Goal: Use online tool/utility: Utilize a website feature to perform a specific function

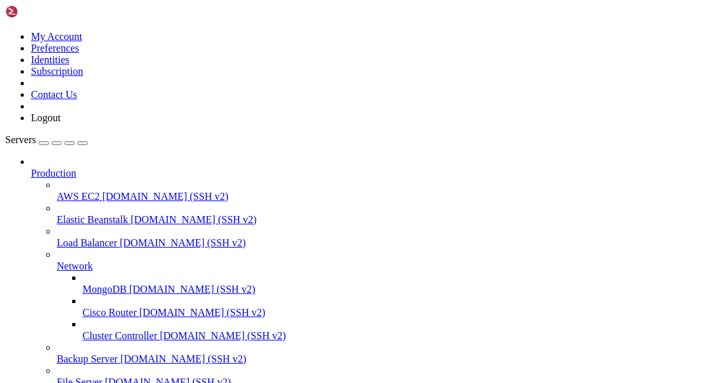
click at [31, 168] on icon at bounding box center [31, 168] width 0 height 0
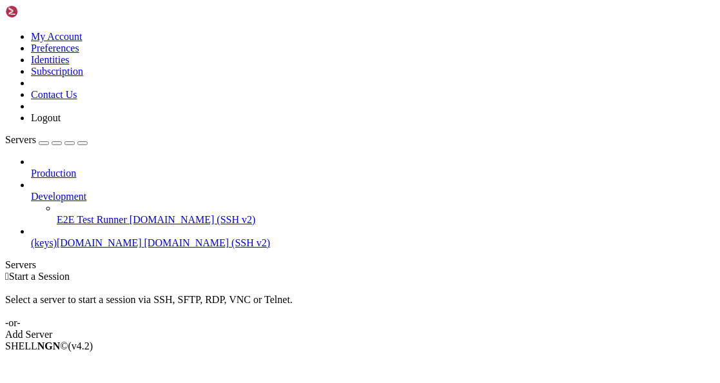
click at [31, 191] on icon at bounding box center [31, 191] width 0 height 0
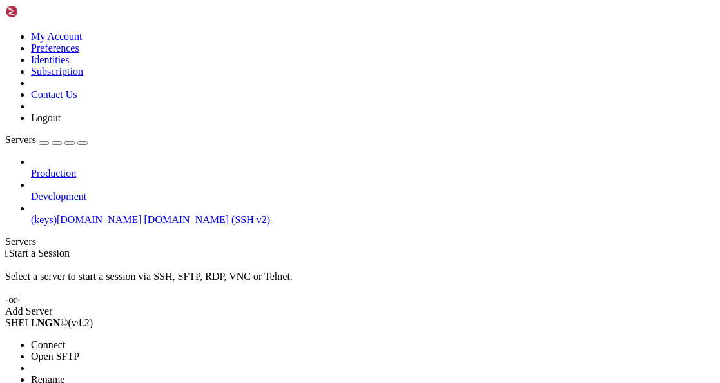
click at [65, 339] on span "Connect" at bounding box center [48, 344] width 34 height 11
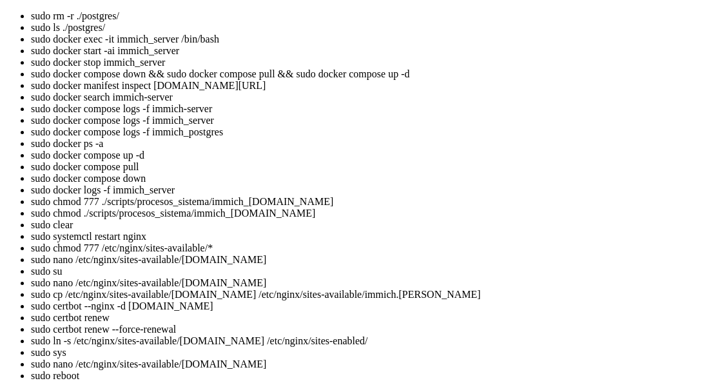
drag, startPoint x: 365, startPoint y: 1412, endPoint x: 316, endPoint y: 1407, distance: 48.6
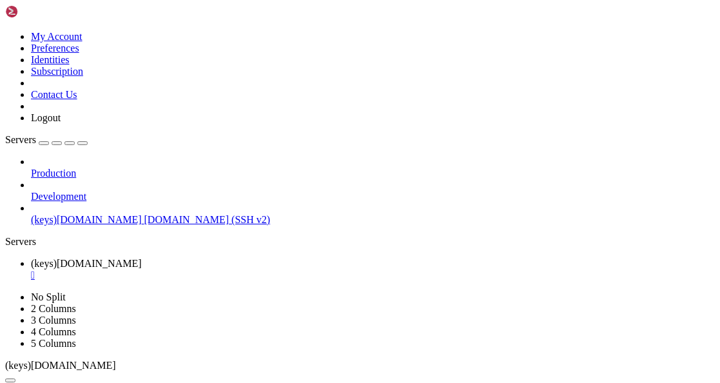
drag, startPoint x: 297, startPoint y: 783, endPoint x: 460, endPoint y: 783, distance: 163.0
drag, startPoint x: 454, startPoint y: 783, endPoint x: 409, endPoint y: 778, distance: 44.7
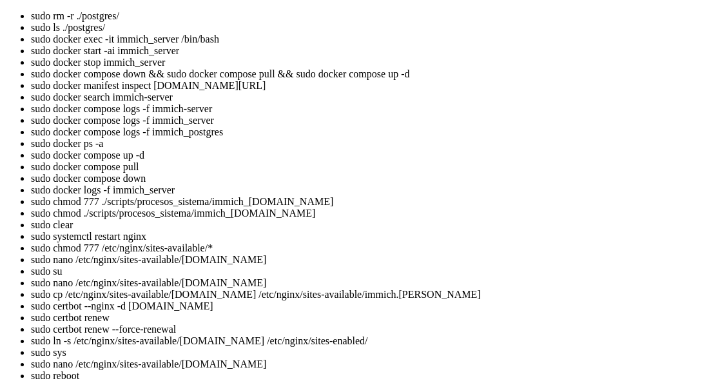
scroll to position [33979, 0]
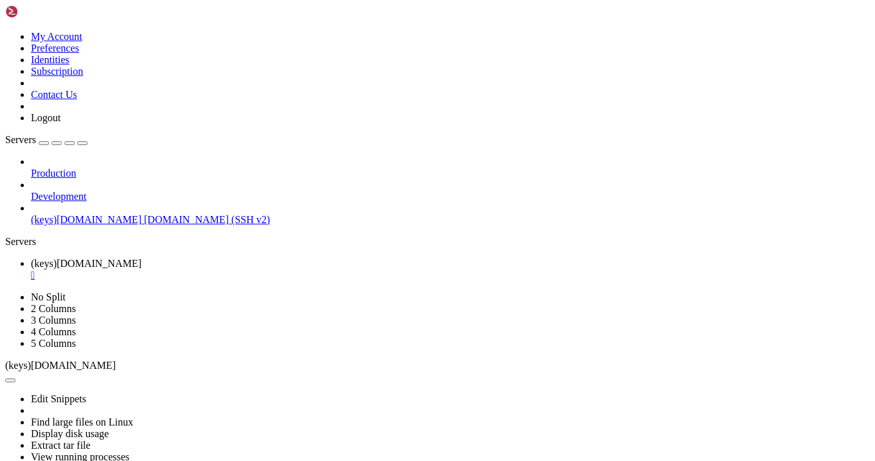
scroll to position [33902, 0]
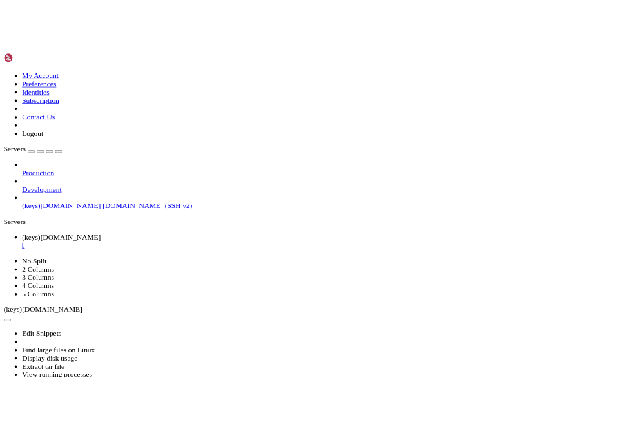
scroll to position [34243, 0]
